Goal: Entertainment & Leisure: Consume media (video, audio)

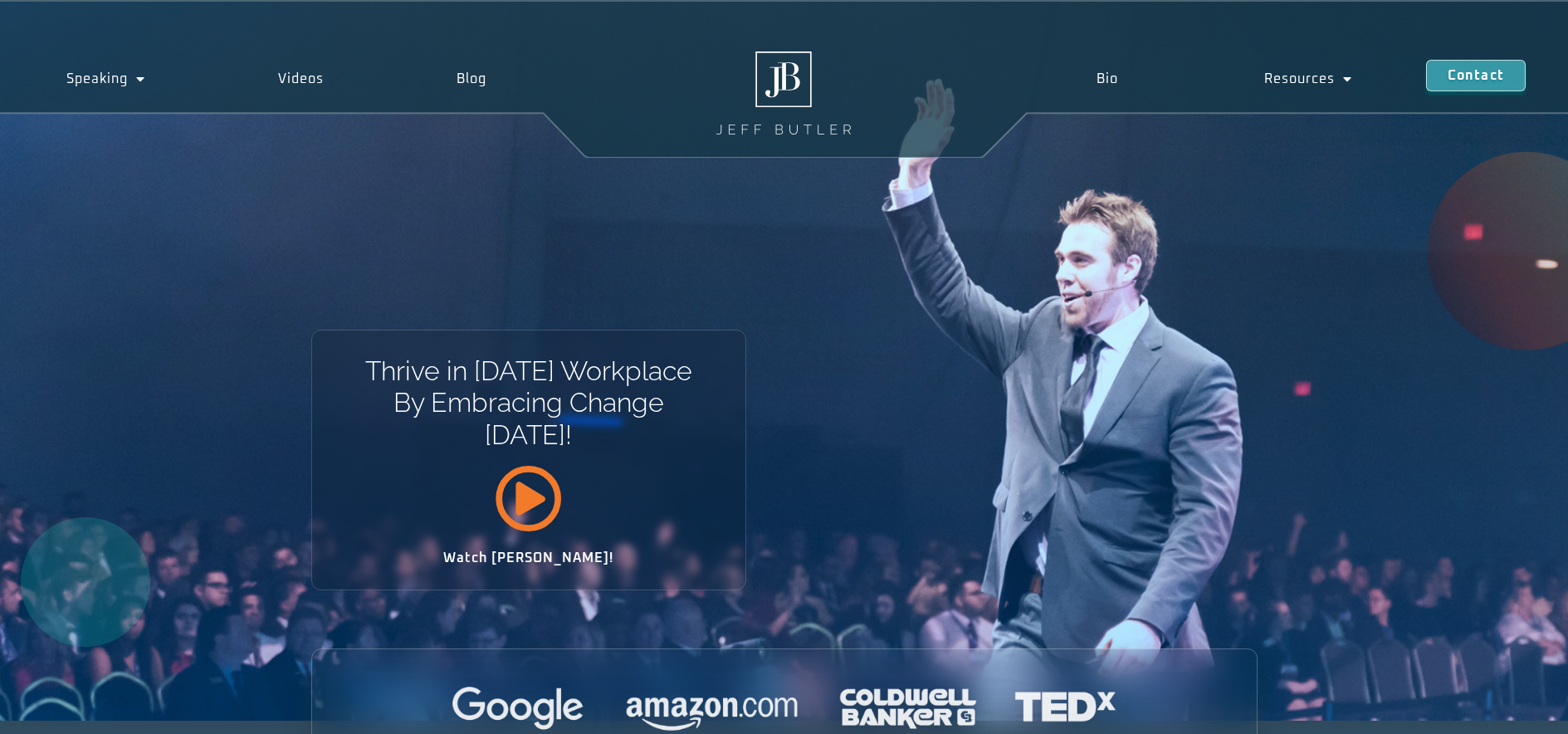
click at [527, 505] on icon at bounding box center [528, 498] width 67 height 67
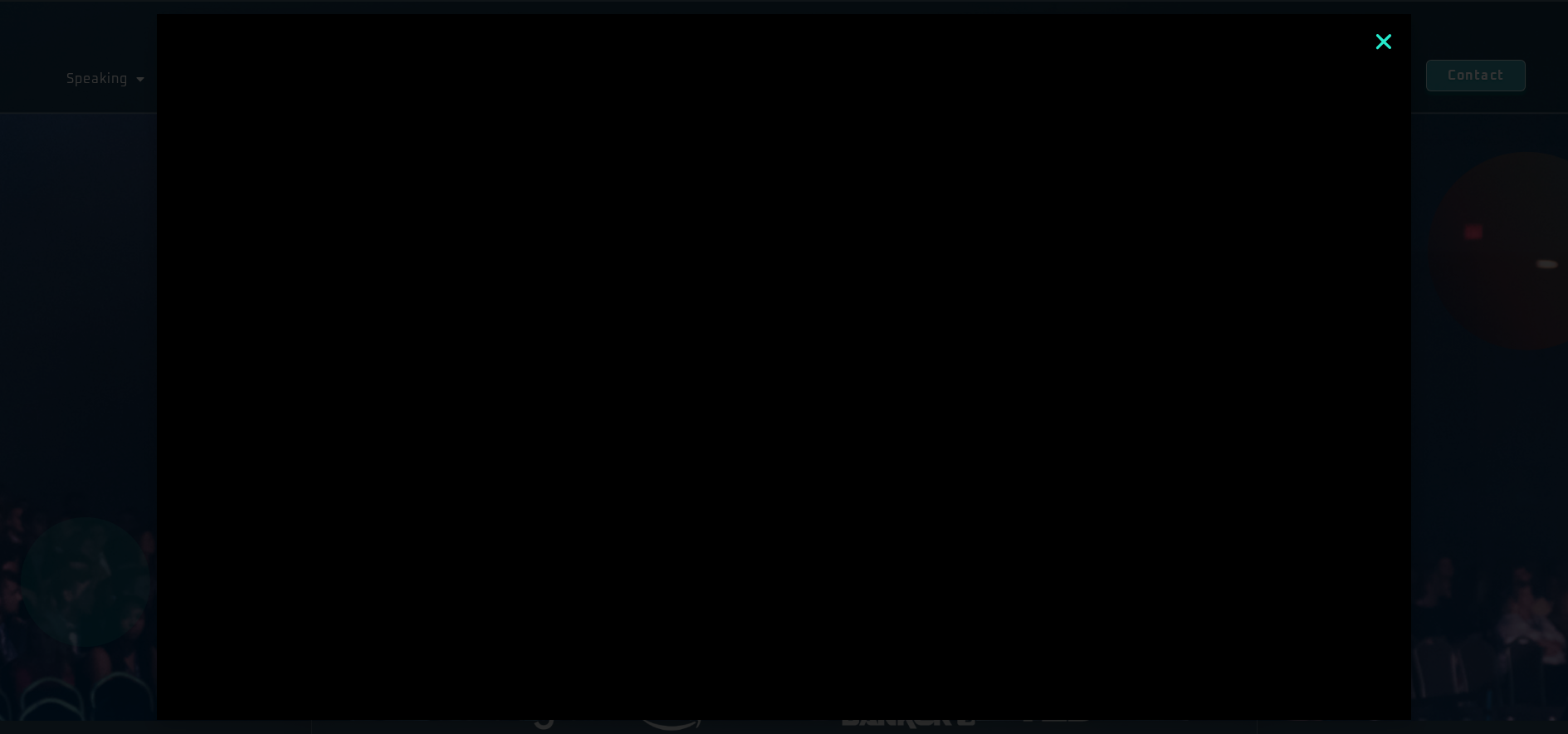
click at [1522, 586] on div at bounding box center [784, 367] width 1568 height 734
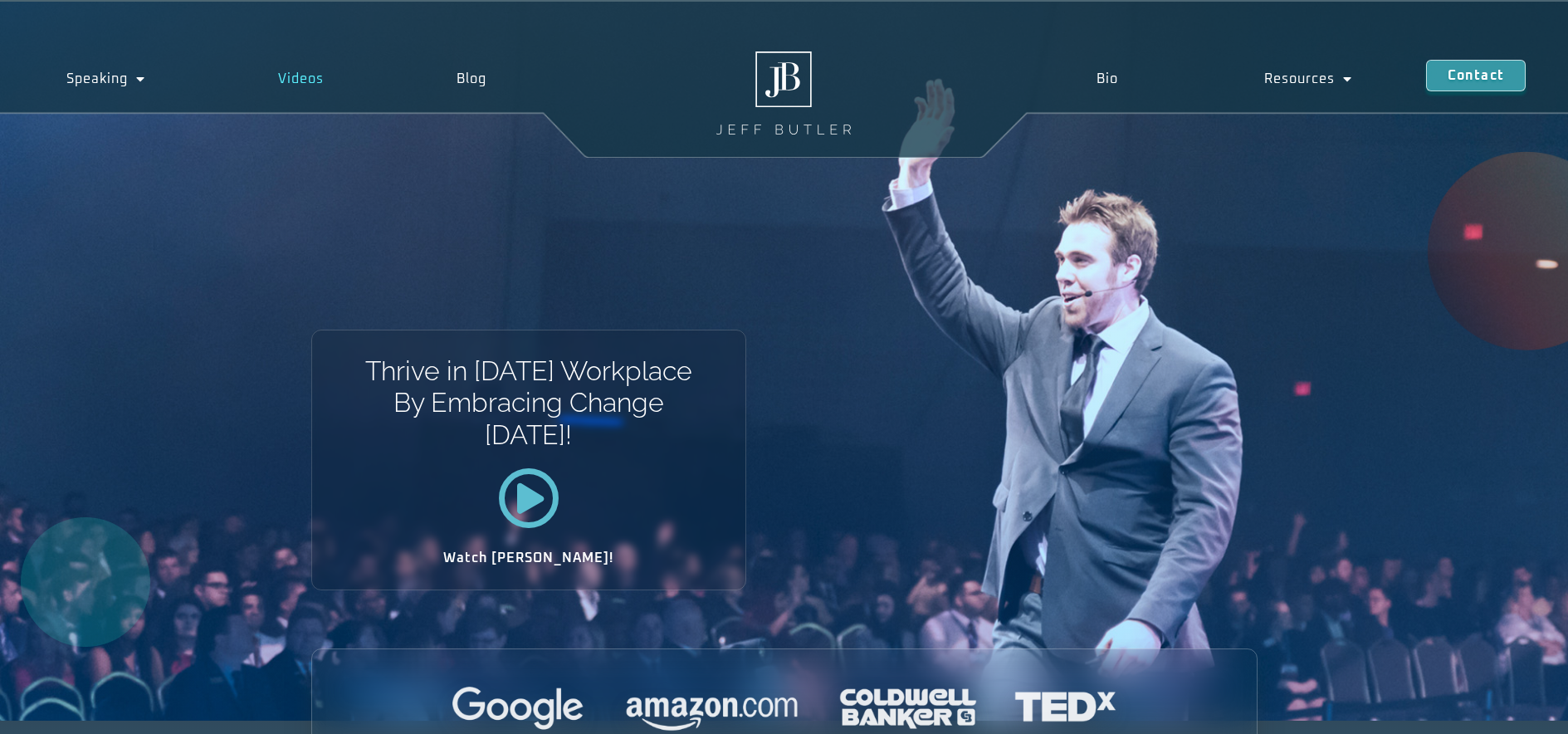
click at [307, 75] on link "Videos" at bounding box center [301, 78] width 178 height 38
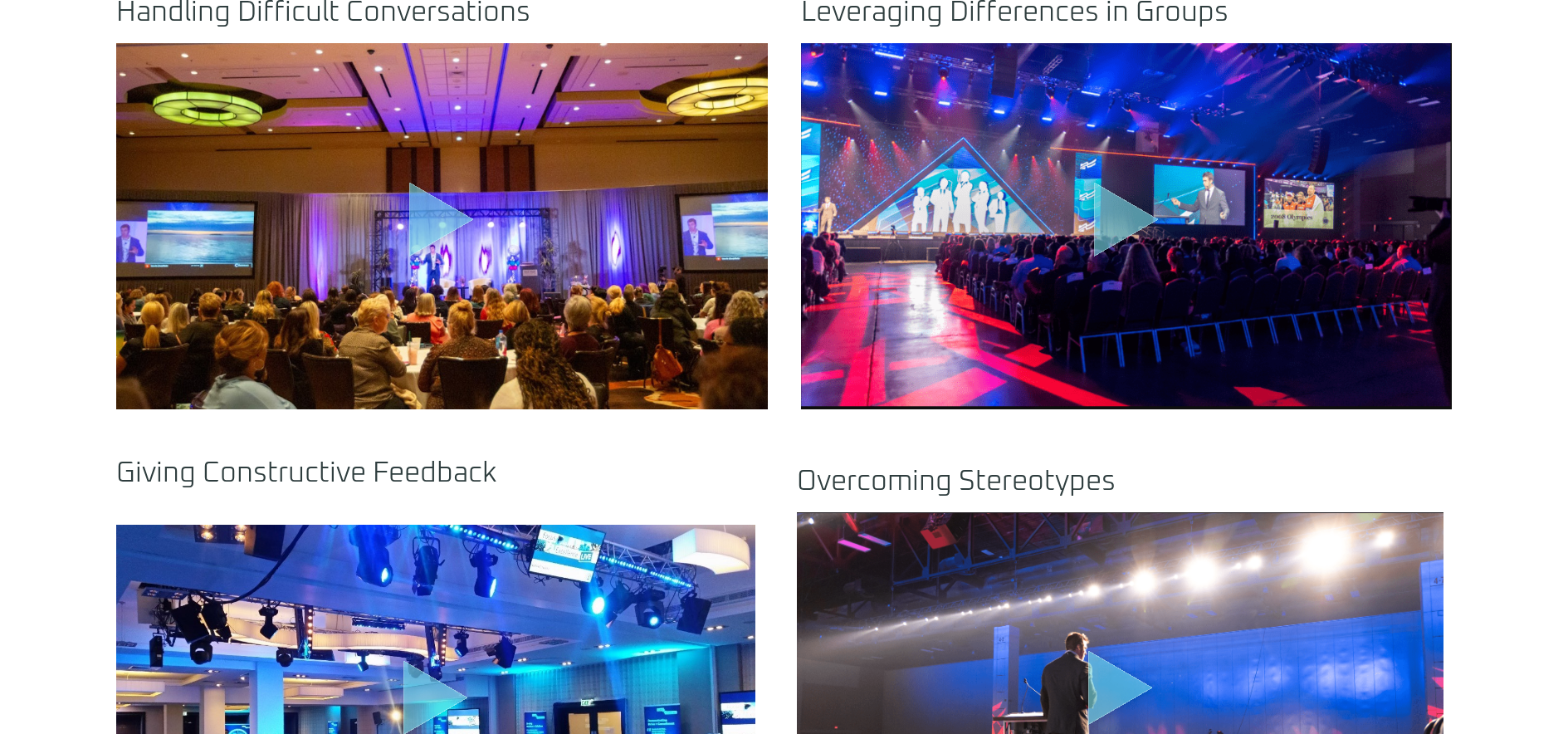
scroll to position [1246, 0]
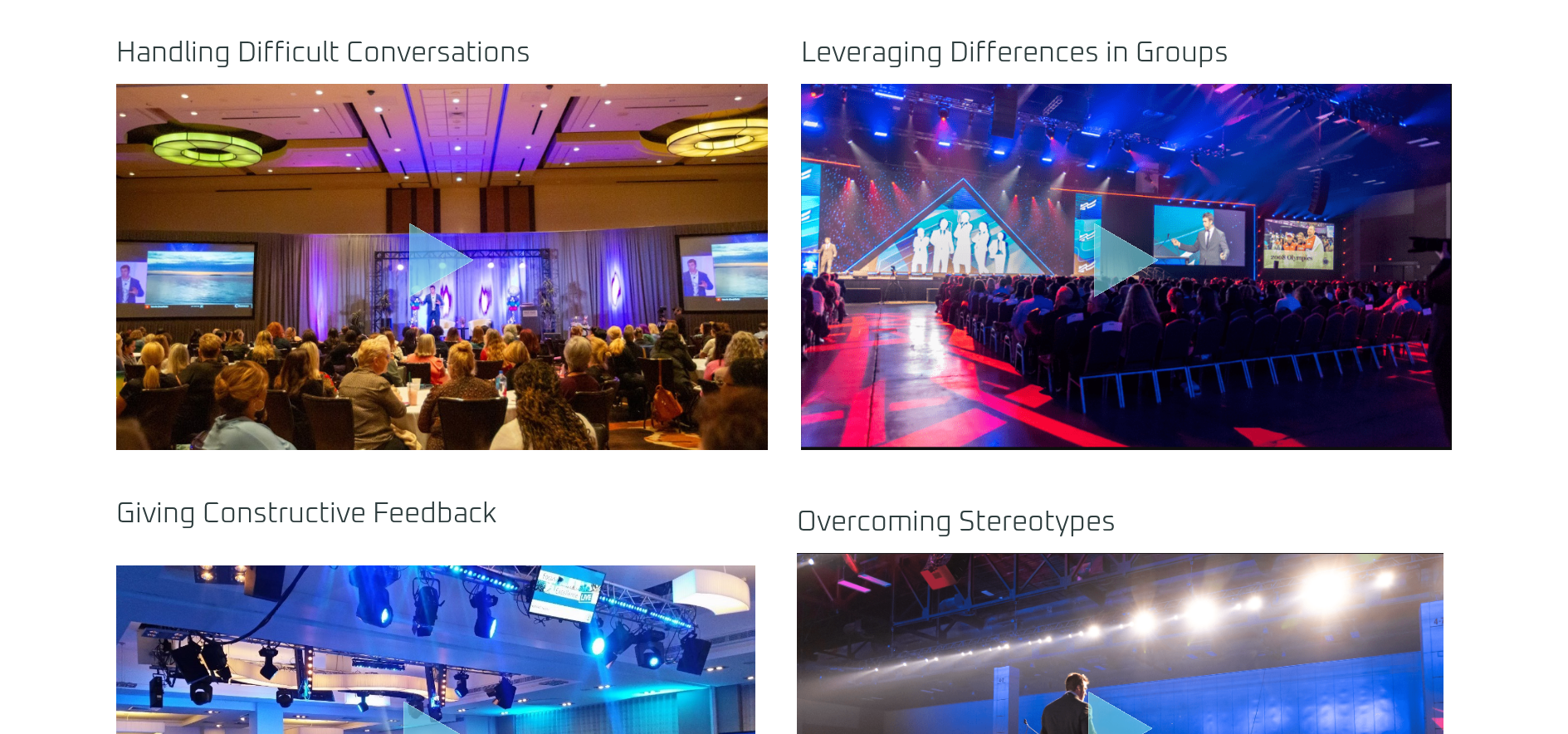
click at [1110, 264] on icon "Play Video" at bounding box center [1125, 260] width 65 height 75
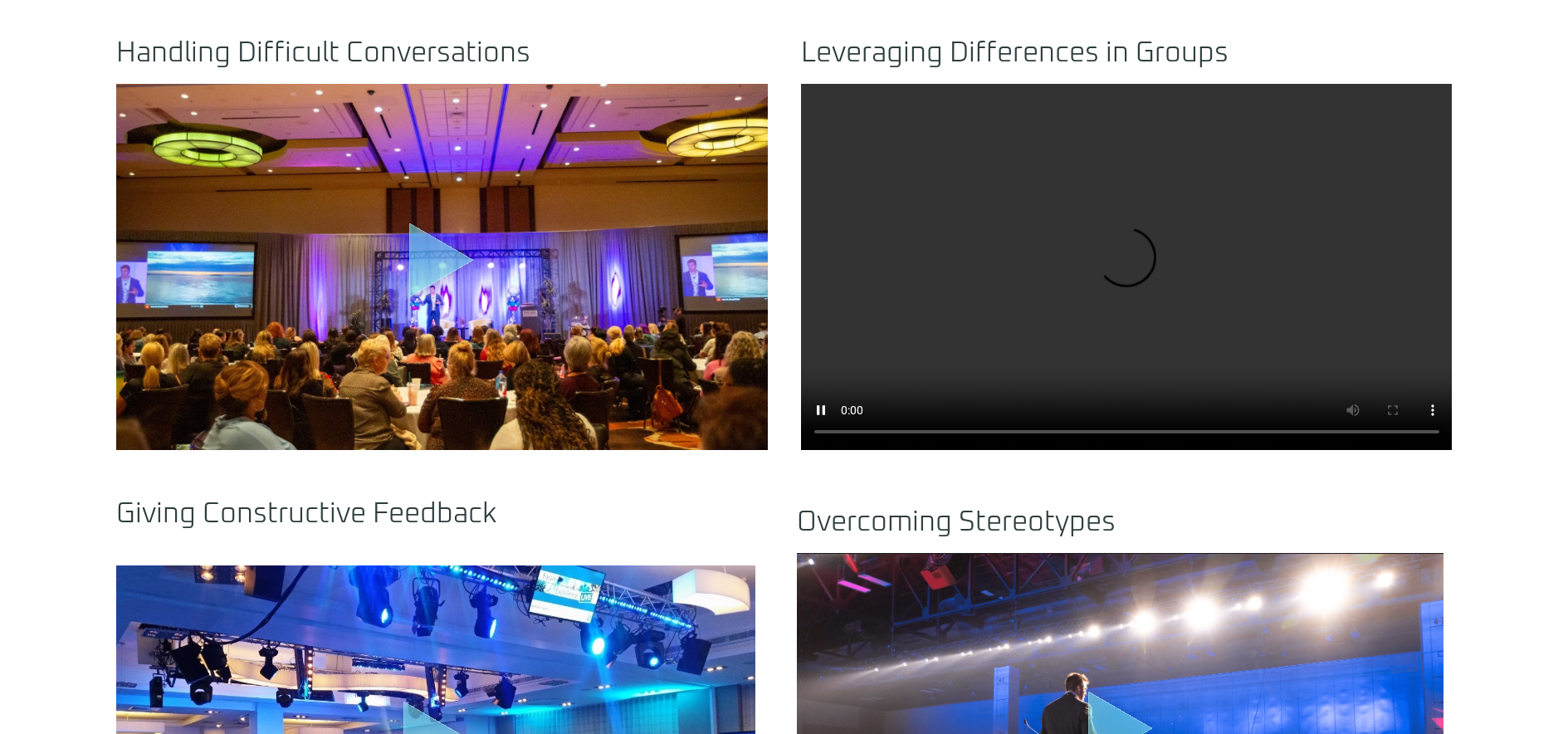
click at [972, 430] on video at bounding box center [1126, 266] width 652 height 366
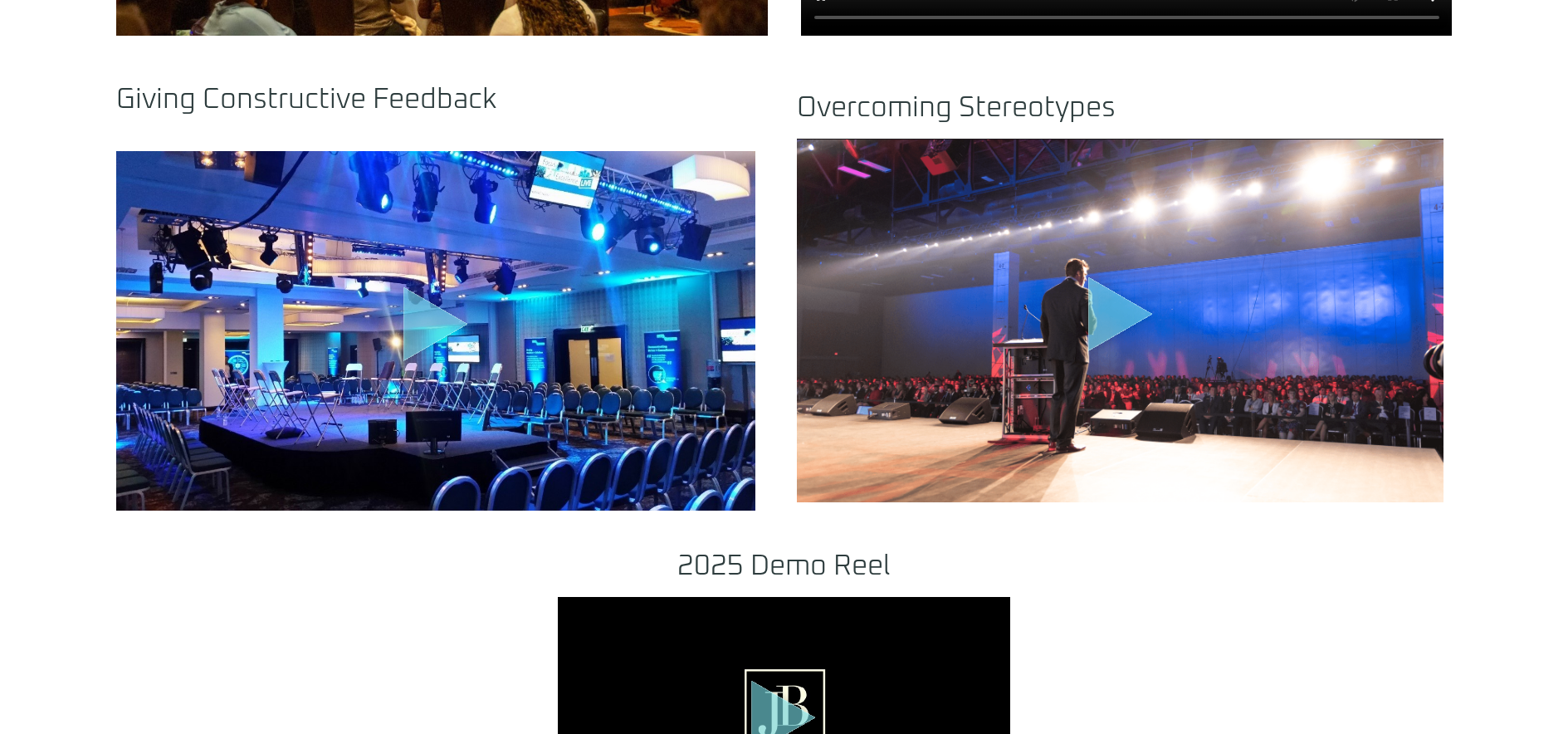
scroll to position [1661, 0]
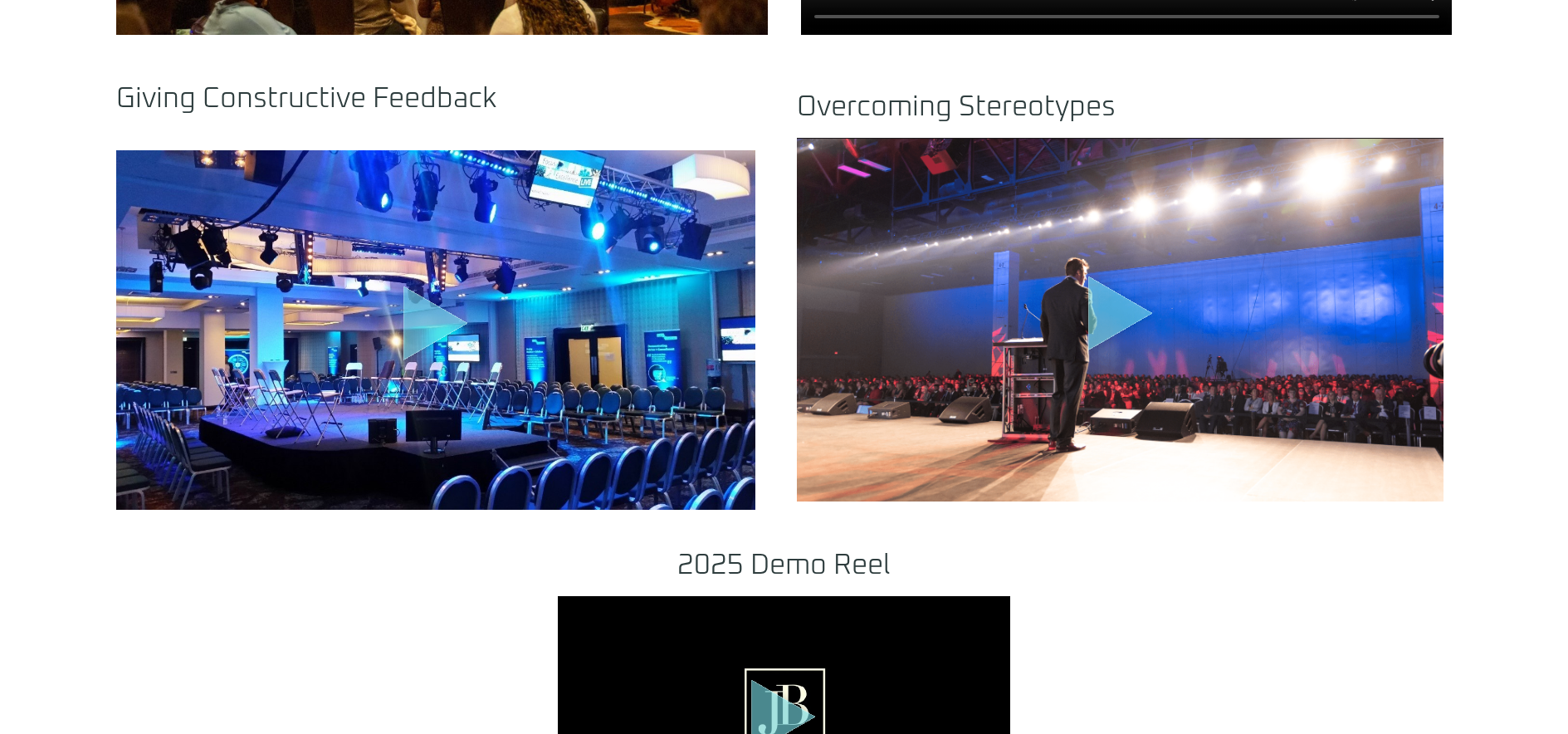
click at [1106, 308] on icon "Play Video about motivational speaker dallas" at bounding box center [1120, 313] width 65 height 75
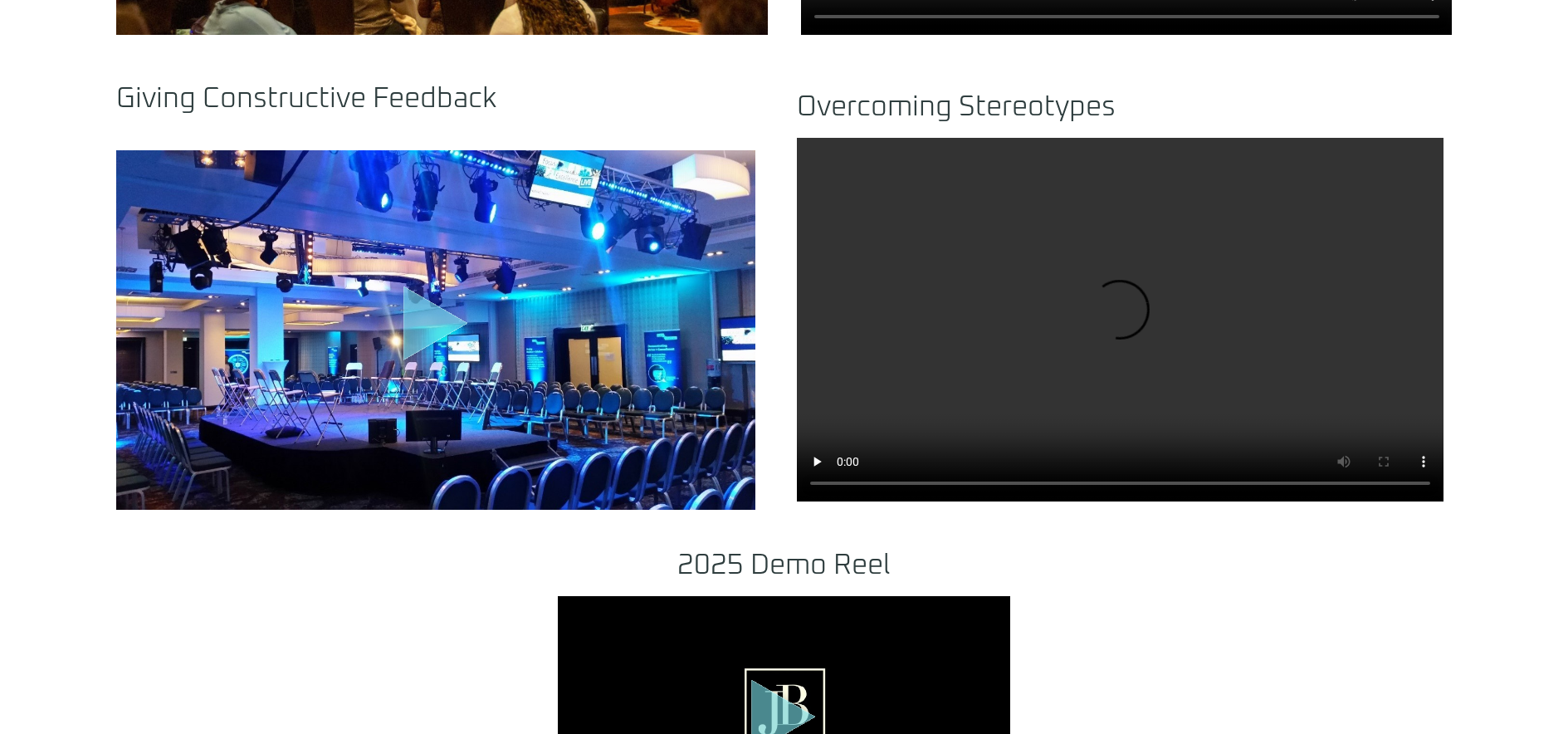
click at [420, 325] on icon "Play Video" at bounding box center [435, 324] width 65 height 75
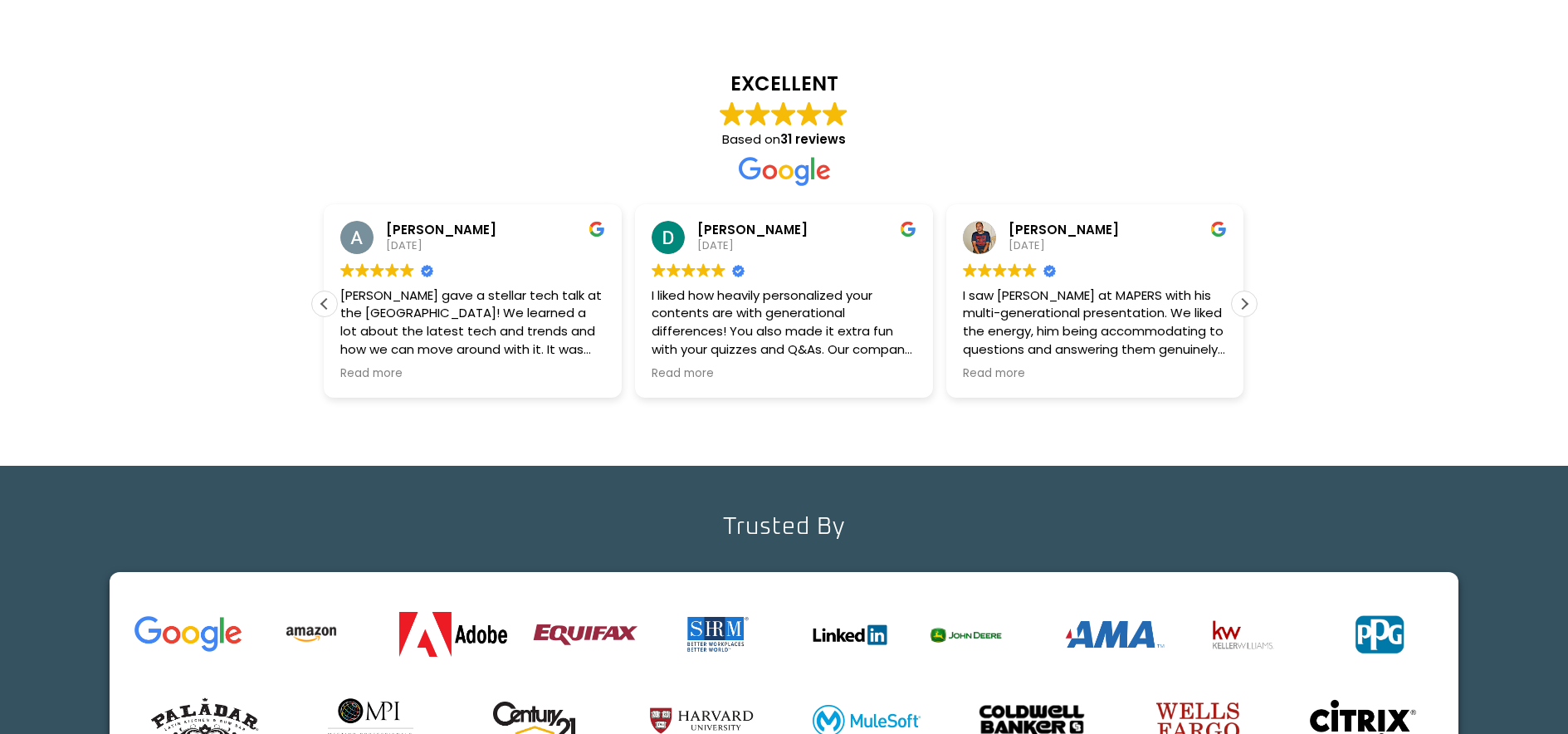
scroll to position [2845, 0]
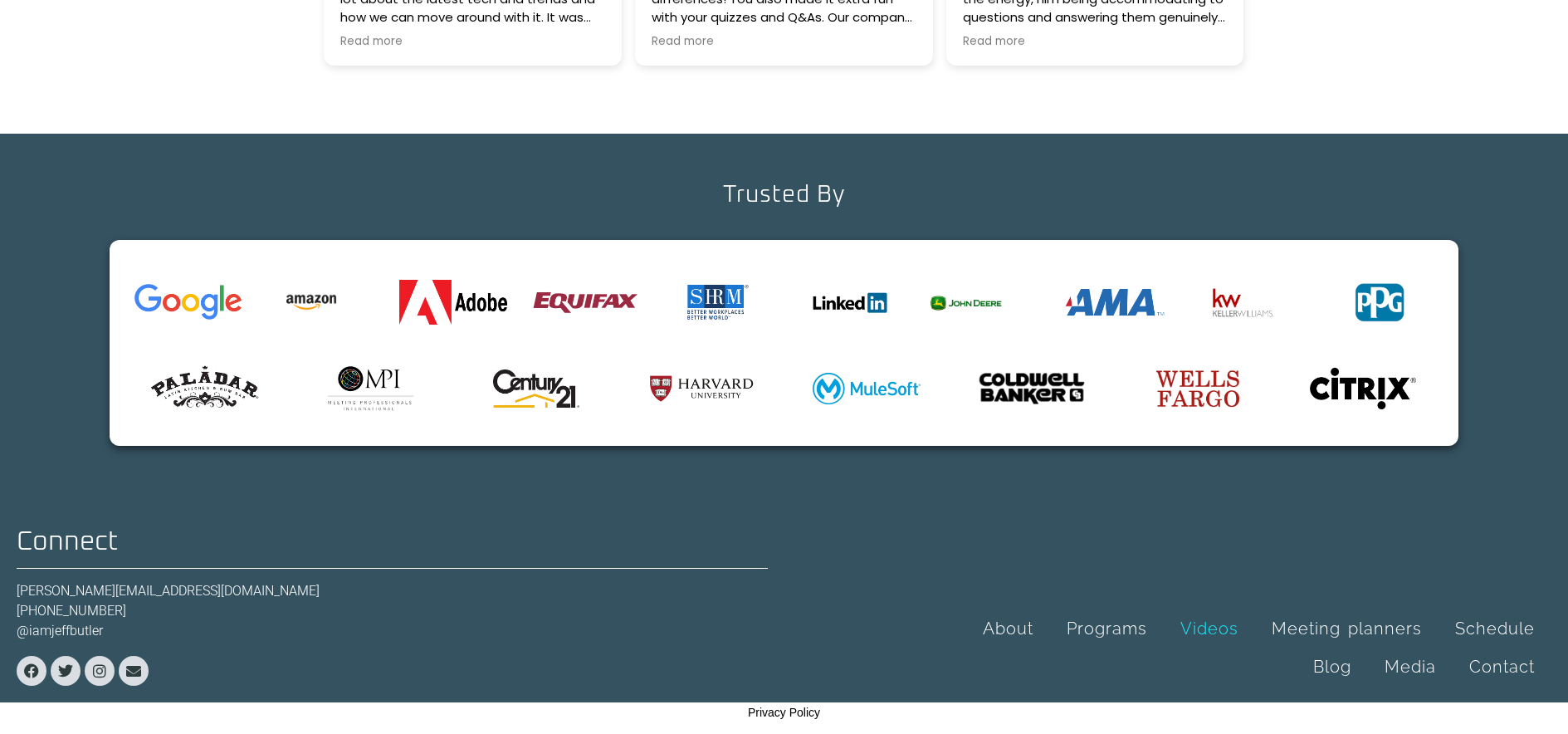
click at [948, 302] on img at bounding box center [966, 302] width 75 height 16
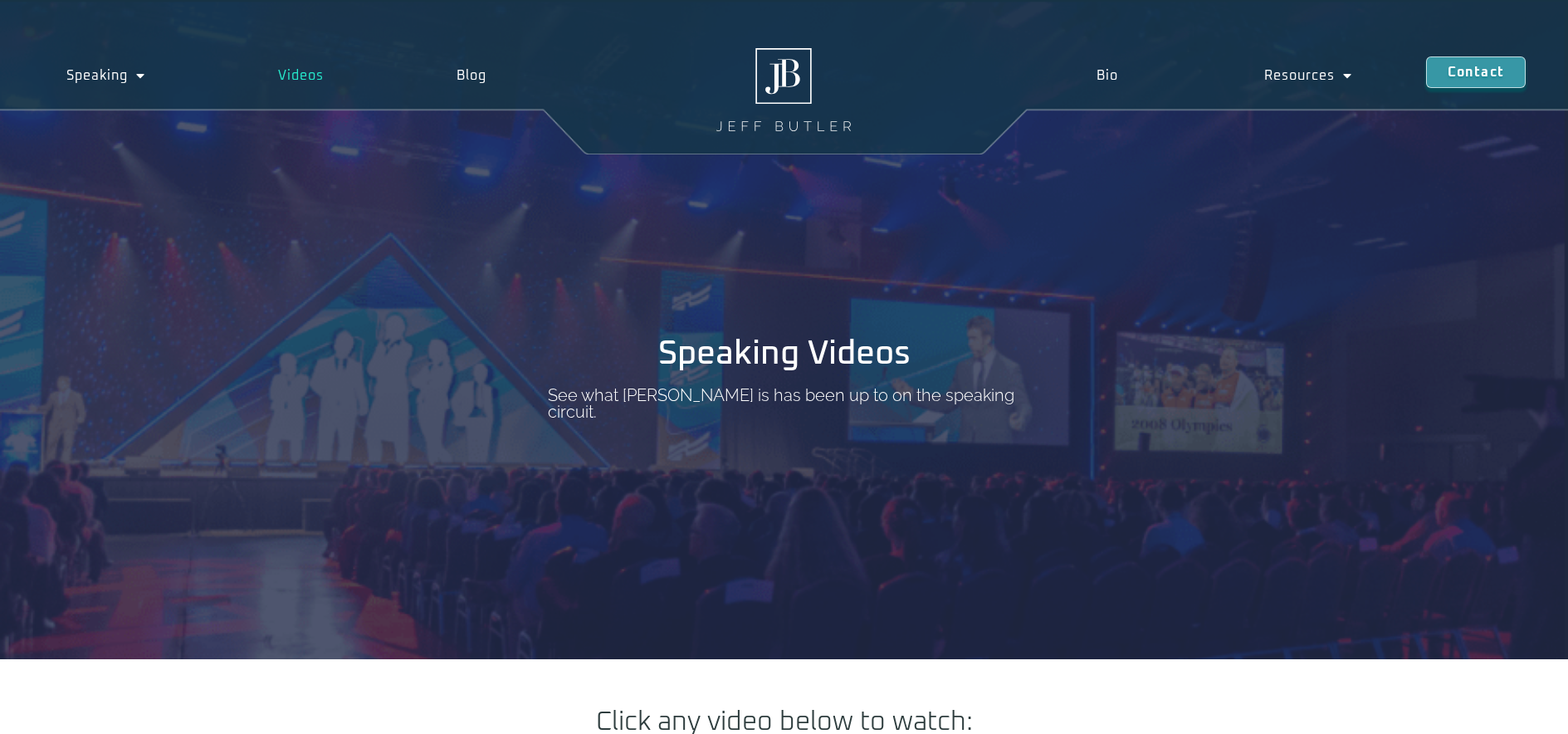
scroll to position [0, 0]
